Goal: Navigation & Orientation: Go to known website

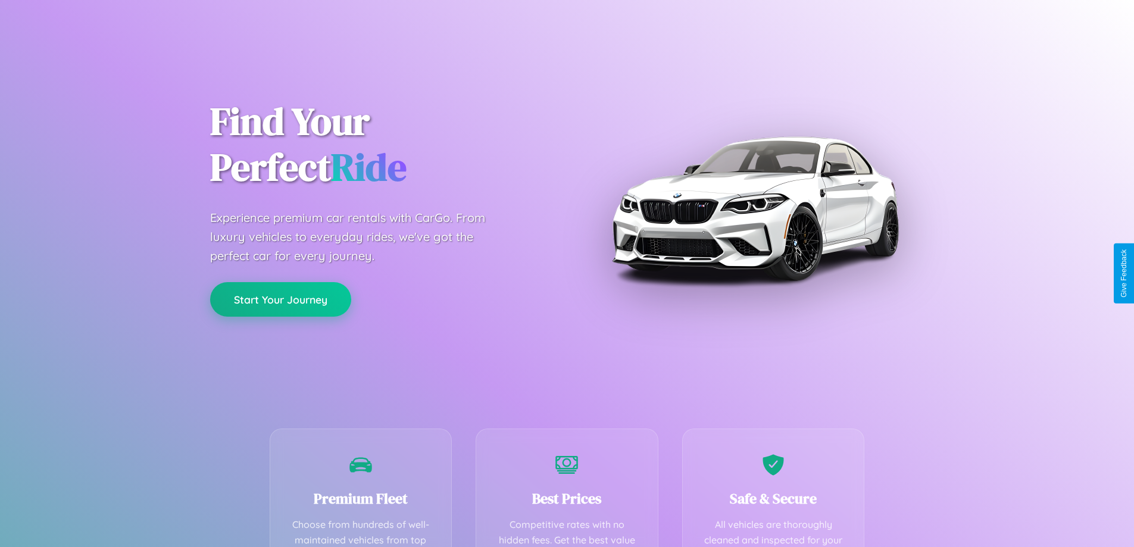
click at [280, 300] on button "Start Your Journey" at bounding box center [280, 299] width 141 height 35
click at [280, 299] on button "Start Your Journey" at bounding box center [280, 299] width 141 height 35
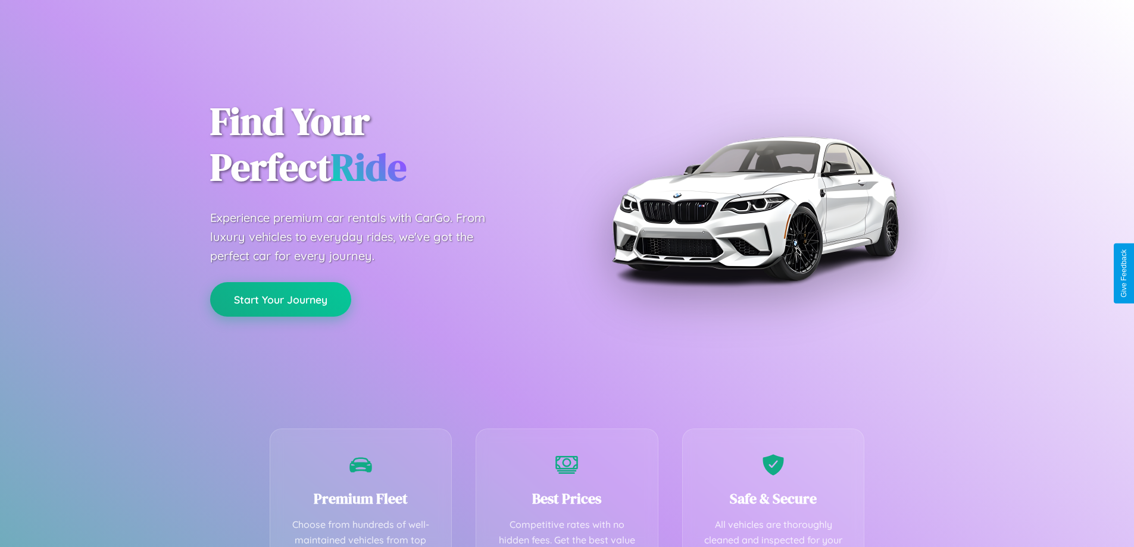
click at [280, 299] on button "Start Your Journey" at bounding box center [280, 299] width 141 height 35
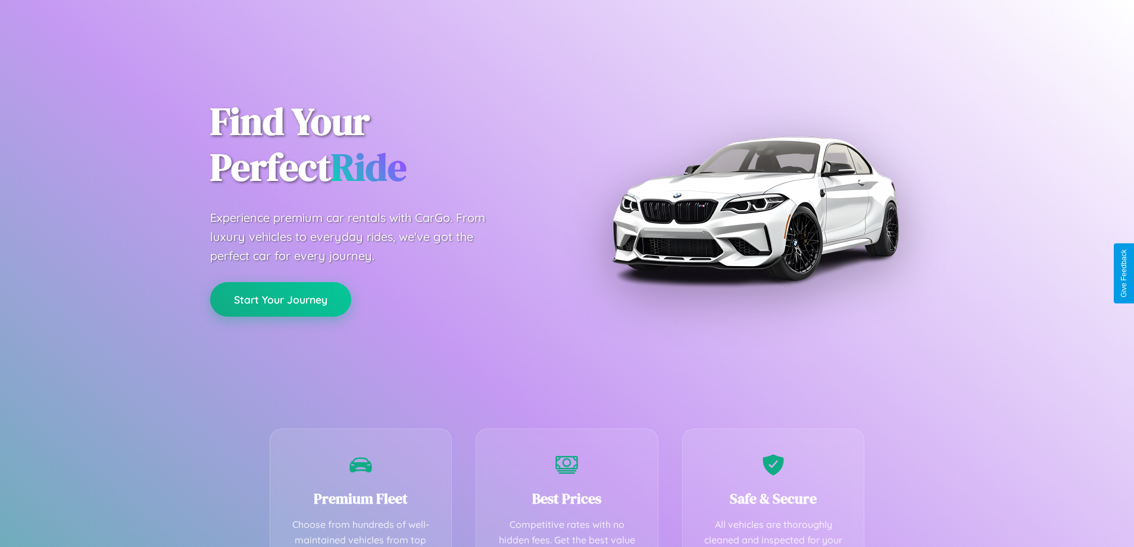
click at [280, 299] on button "Start Your Journey" at bounding box center [280, 299] width 141 height 35
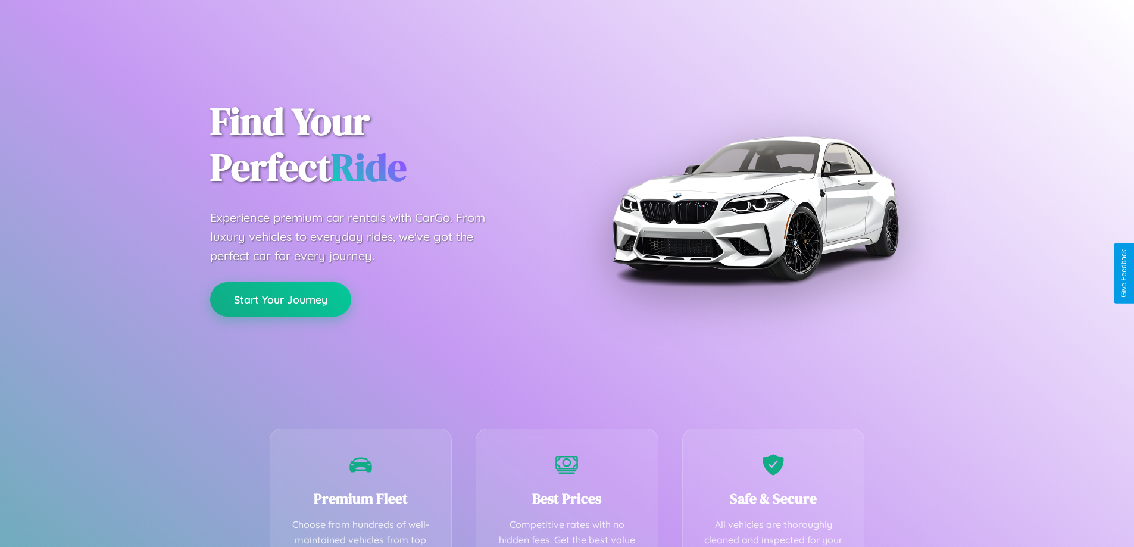
click at [280, 299] on button "Start Your Journey" at bounding box center [280, 299] width 141 height 35
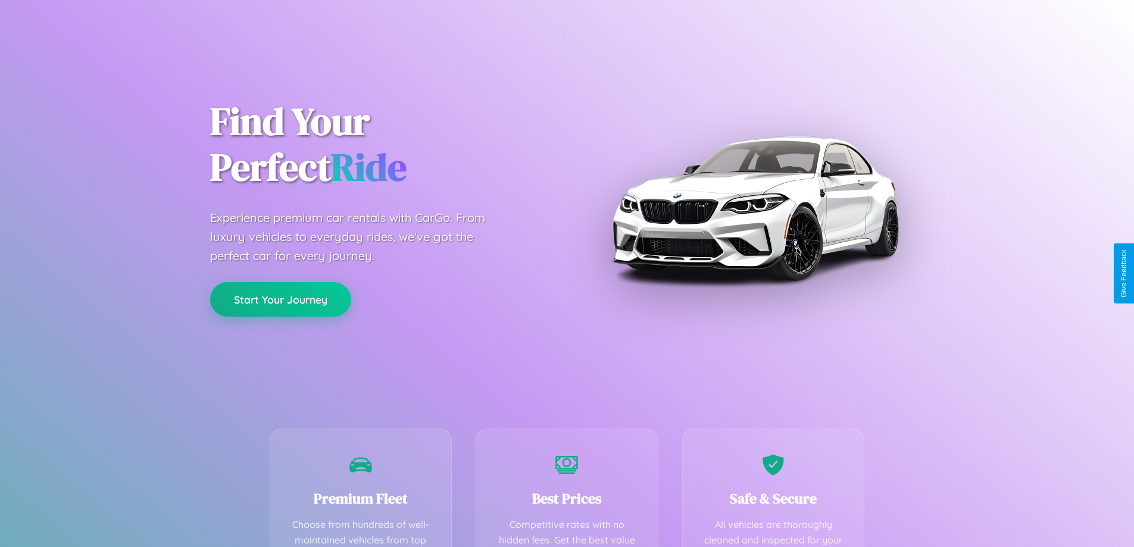
click at [280, 299] on button "Start Your Journey" at bounding box center [280, 299] width 141 height 35
